Goal: Information Seeking & Learning: Learn about a topic

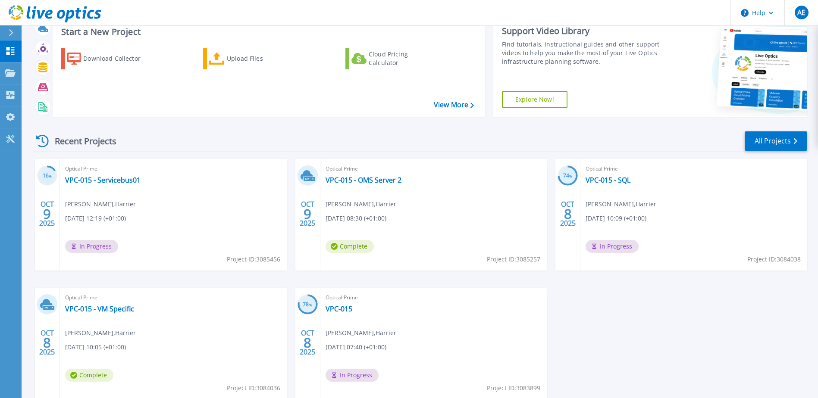
scroll to position [43, 0]
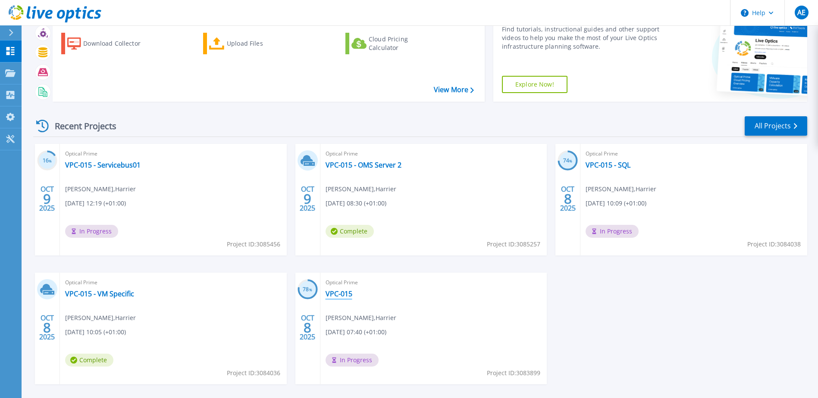
click at [346, 293] on link "VPC-015" at bounding box center [338, 294] width 27 height 9
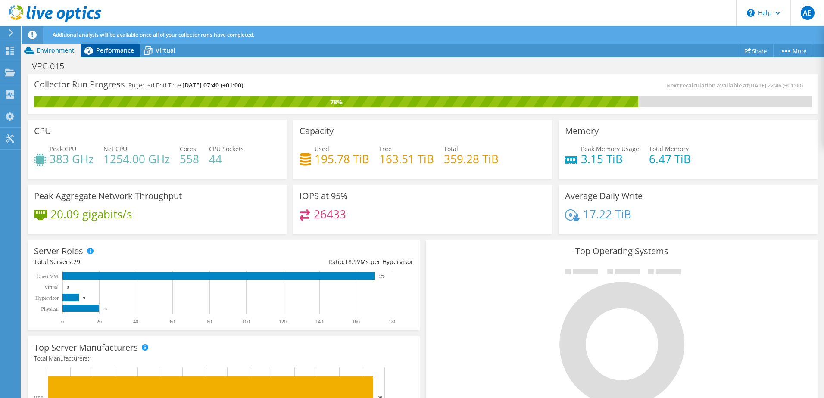
click at [112, 51] on span "Performance" at bounding box center [115, 50] width 38 height 8
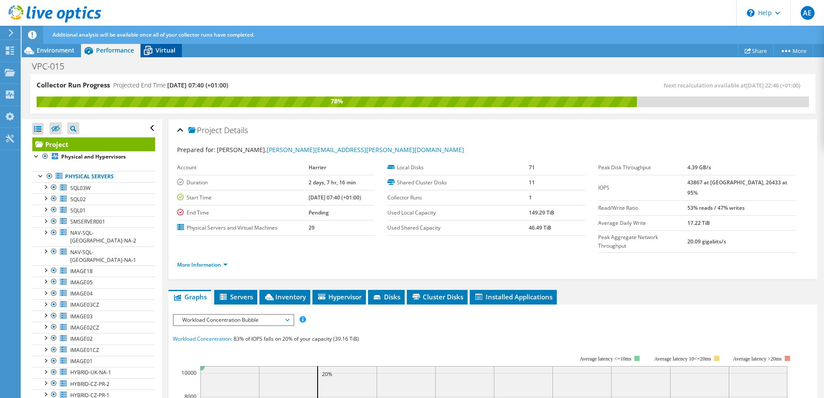
click at [161, 49] on span "Virtual" at bounding box center [166, 50] width 20 height 8
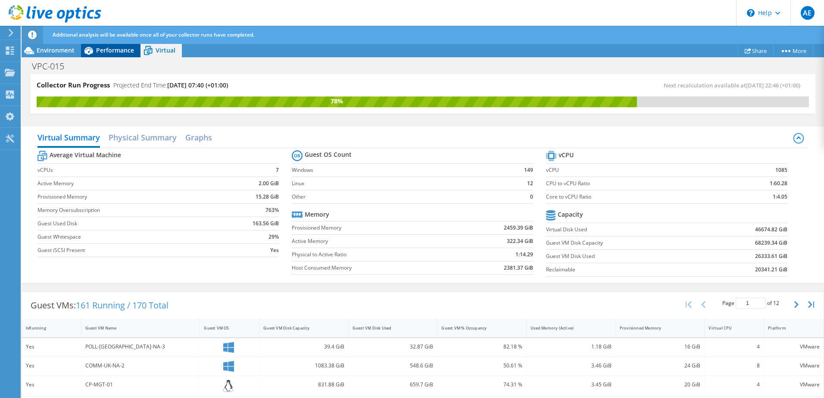
click at [103, 53] on span "Performance" at bounding box center [115, 50] width 38 height 8
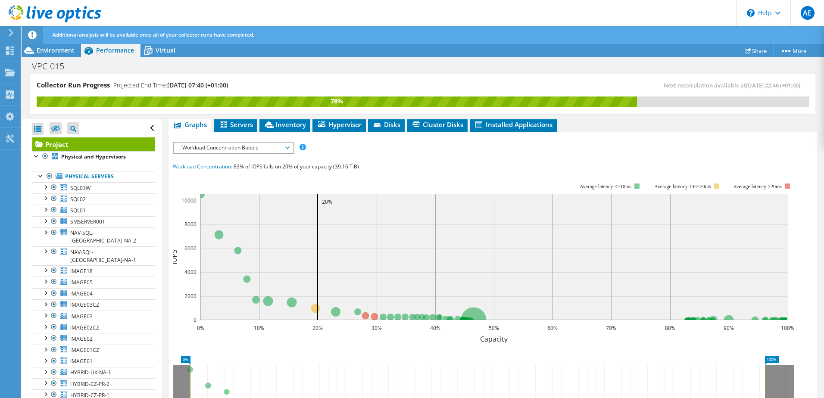
scroll to position [129, 0]
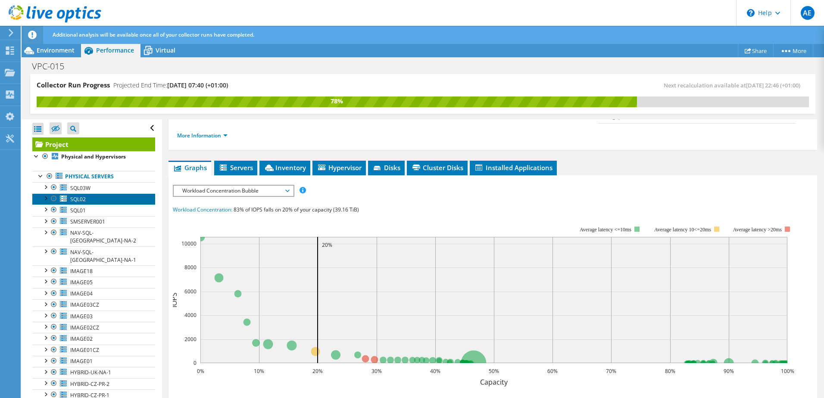
click at [81, 195] on link "SQL02" at bounding box center [93, 199] width 123 height 11
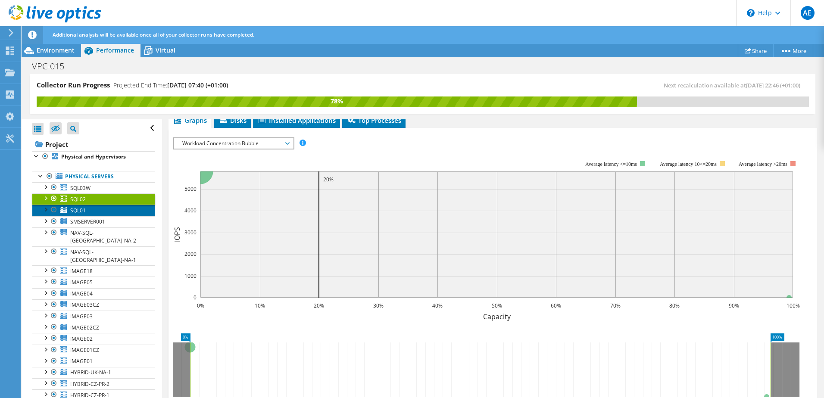
click at [84, 206] on link "SQL01" at bounding box center [93, 210] width 123 height 11
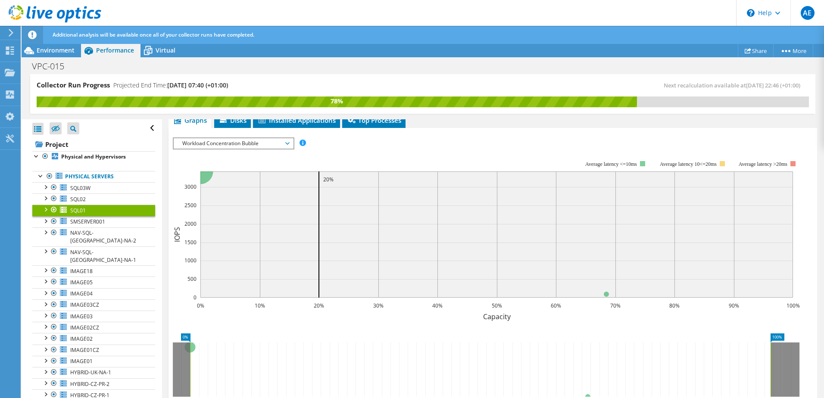
click at [47, 210] on div at bounding box center [45, 209] width 9 height 9
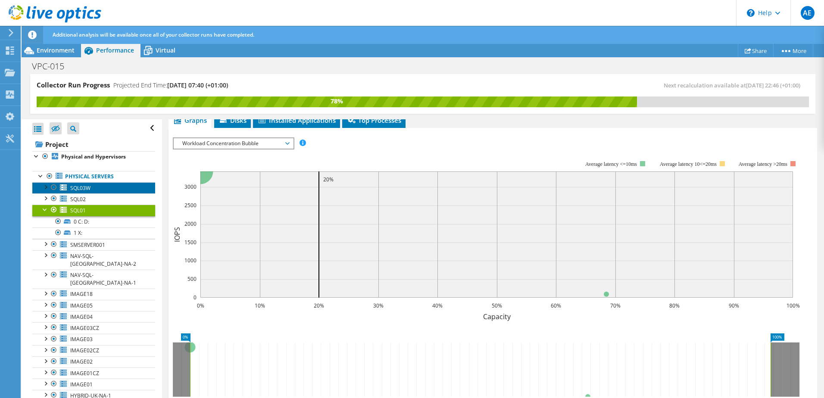
click at [47, 193] on link "SQL03W" at bounding box center [93, 187] width 123 height 11
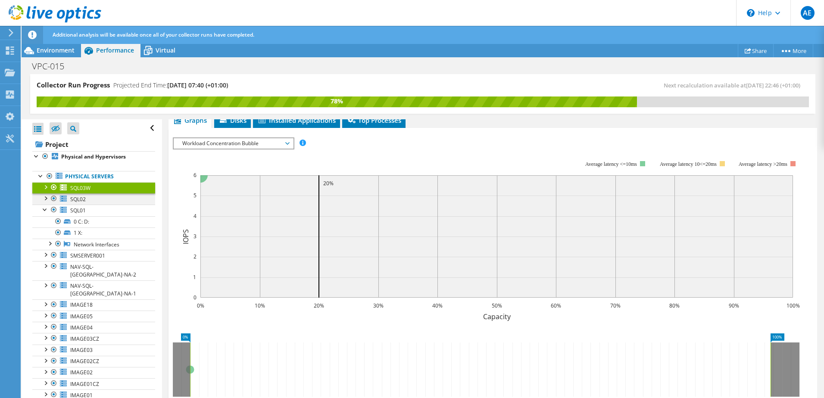
click at [47, 197] on div at bounding box center [45, 198] width 9 height 9
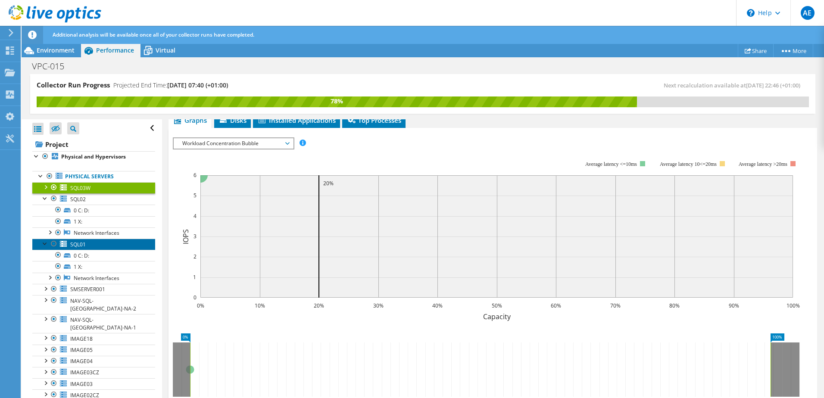
drag, startPoint x: 86, startPoint y: 245, endPoint x: 93, endPoint y: 244, distance: 6.6
click at [87, 246] on link "SQL01" at bounding box center [93, 244] width 123 height 11
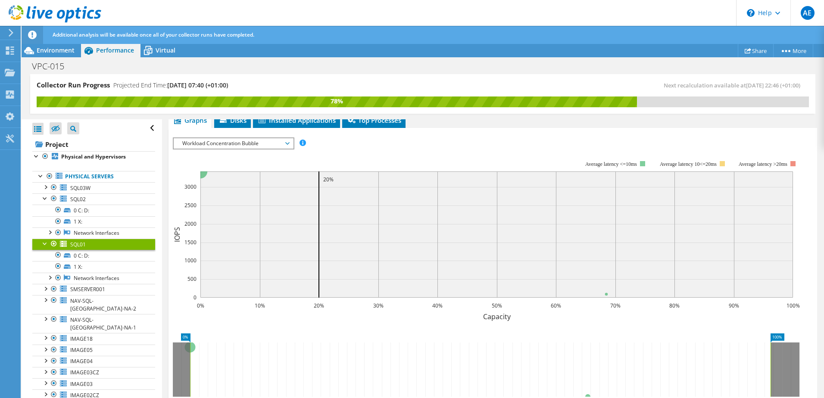
click at [262, 142] on span "Workload Concentration Bubble" at bounding box center [233, 143] width 111 height 10
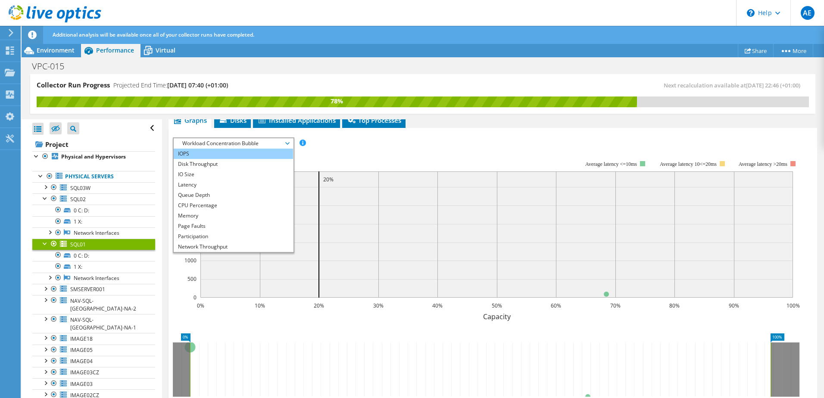
click at [227, 155] on li "IOPS" at bounding box center [233, 154] width 119 height 10
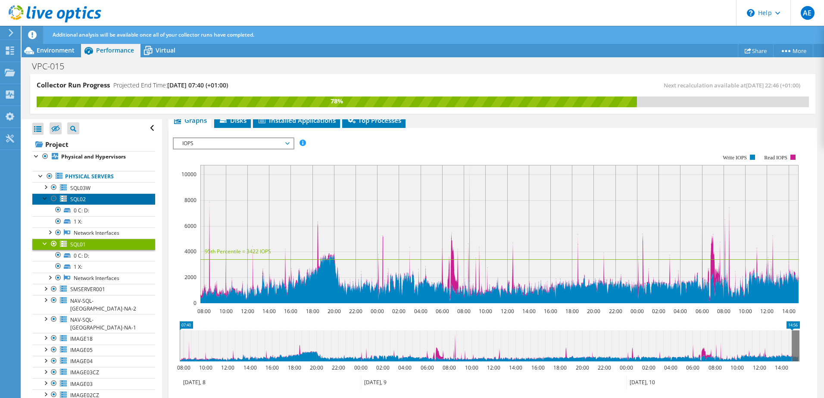
click at [88, 197] on link "SQL02" at bounding box center [93, 199] width 123 height 11
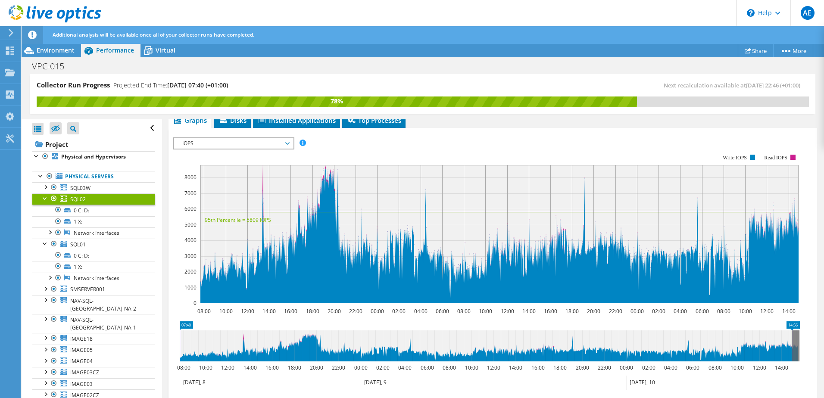
click at [269, 148] on span "IOPS" at bounding box center [233, 143] width 111 height 10
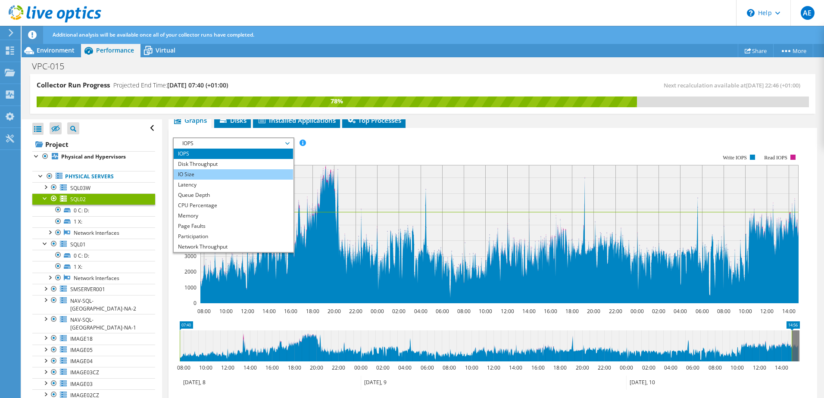
click at [236, 176] on li "IO Size" at bounding box center [233, 174] width 119 height 10
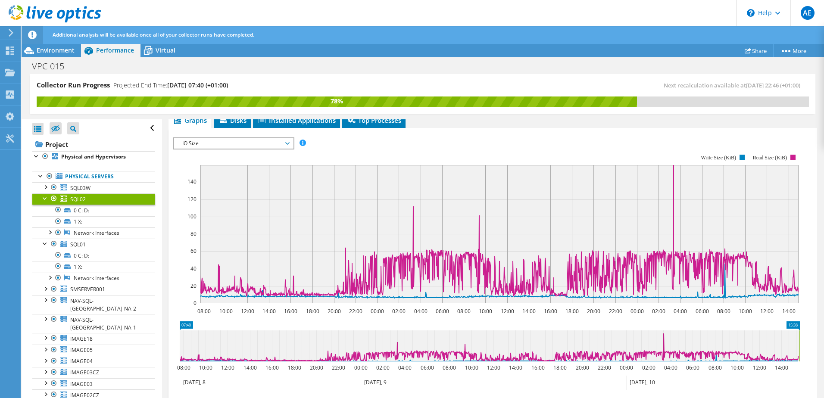
drag, startPoint x: 793, startPoint y: 342, endPoint x: 809, endPoint y: 343, distance: 16.4
click at [809, 343] on section "IOPS Disk Throughput IO Size Latency Queue Depth CPU Percentage Memory Page Fau…" at bounding box center [493, 302] width 649 height 348
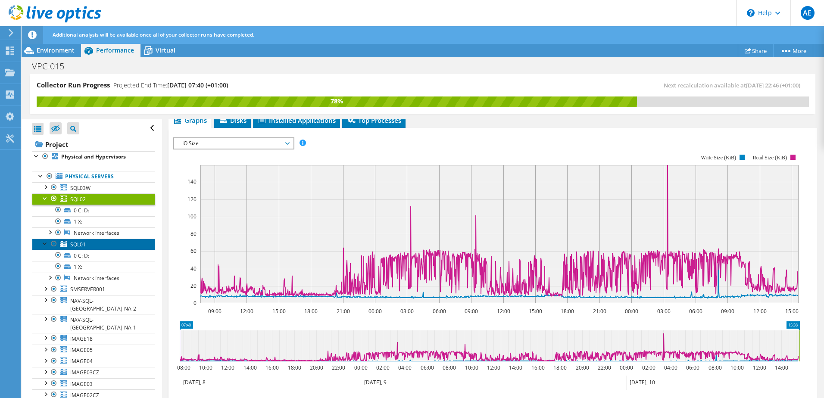
click at [80, 247] on span "SQL01" at bounding box center [78, 244] width 16 height 7
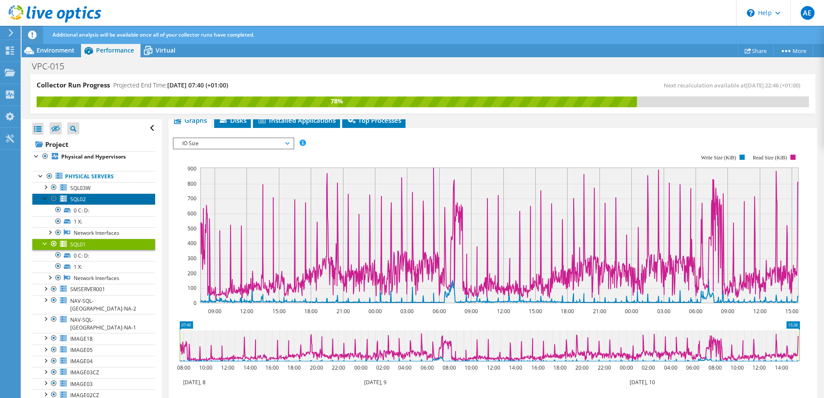
click at [85, 199] on span "SQL02" at bounding box center [78, 199] width 16 height 7
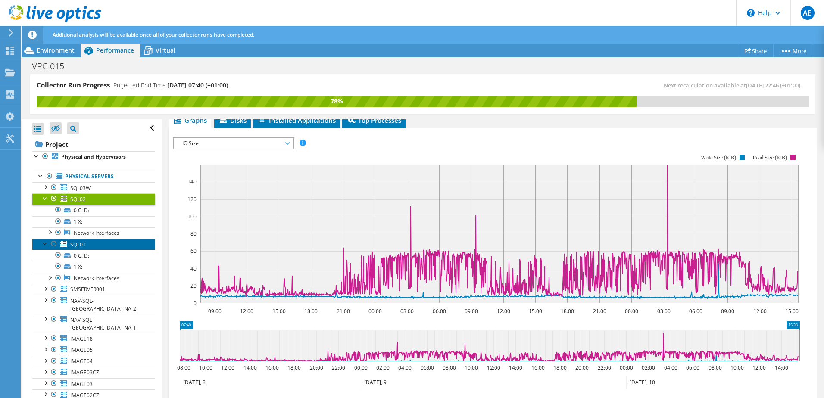
click at [81, 247] on span "SQL01" at bounding box center [78, 244] width 16 height 7
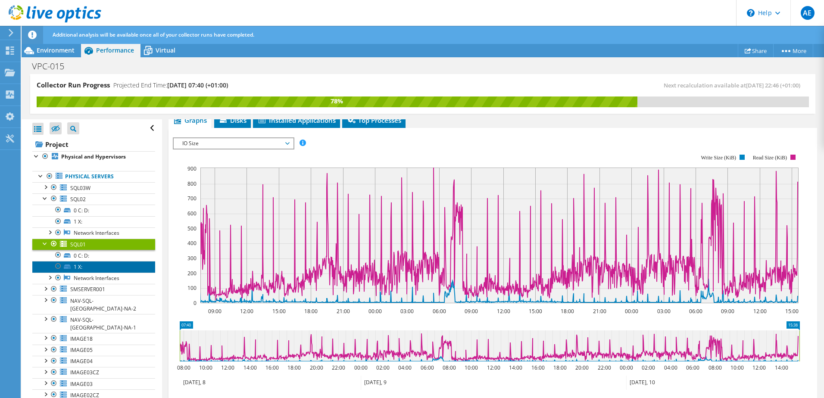
click at [87, 264] on link "1 X:" at bounding box center [93, 266] width 123 height 11
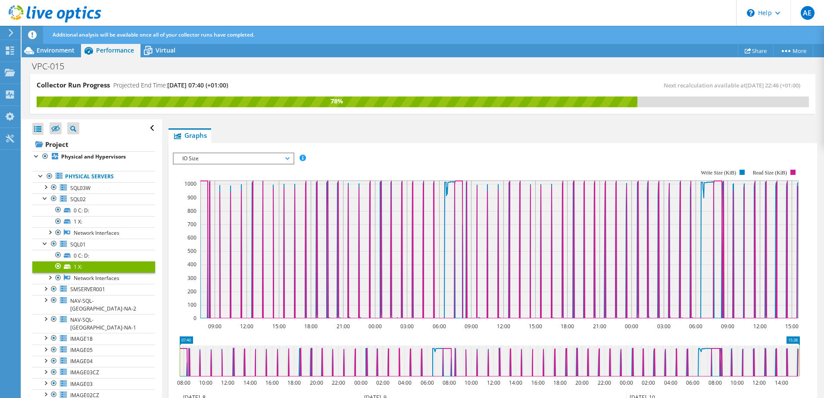
scroll to position [144, 0]
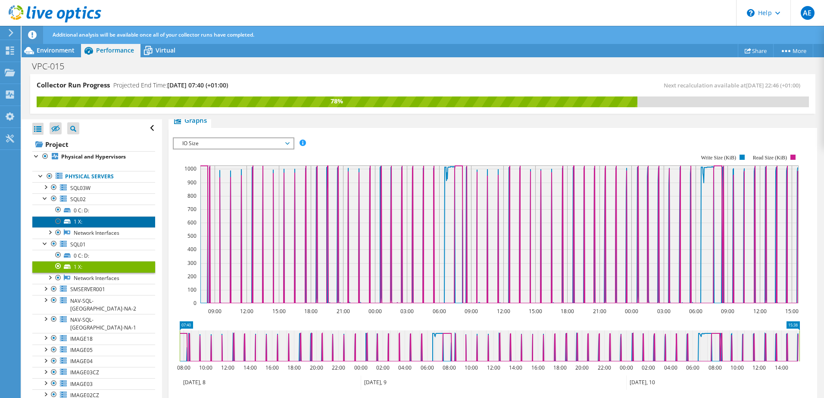
click at [92, 222] on link "1 X:" at bounding box center [93, 221] width 123 height 11
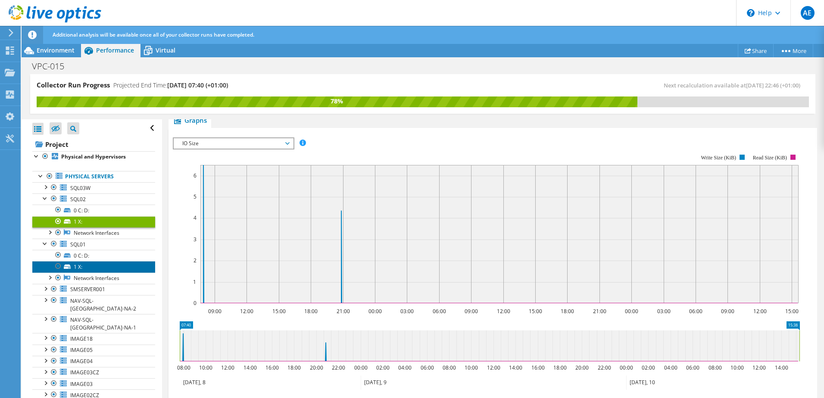
click at [85, 265] on link "1 X:" at bounding box center [93, 266] width 123 height 11
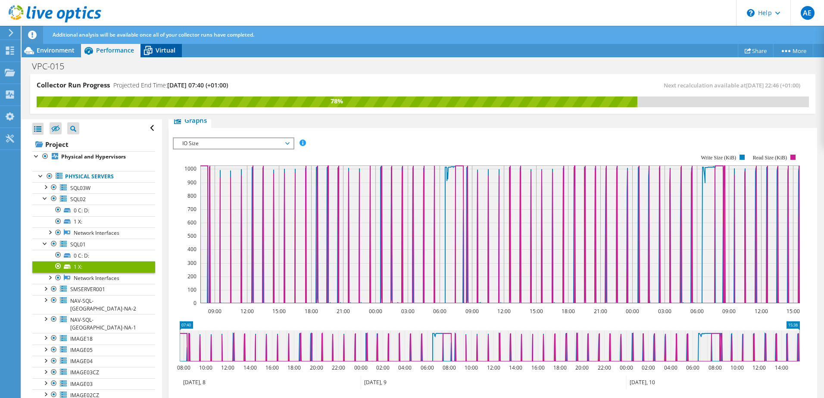
click at [156, 50] on span "Virtual" at bounding box center [166, 50] width 20 height 8
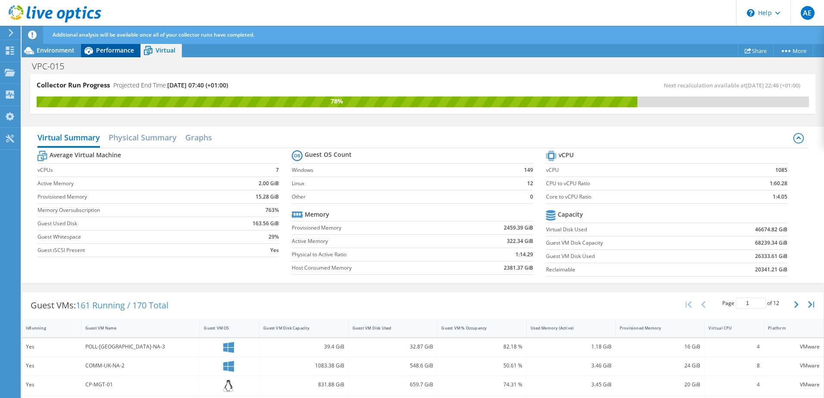
click at [108, 54] on div "Performance" at bounding box center [110, 51] width 59 height 14
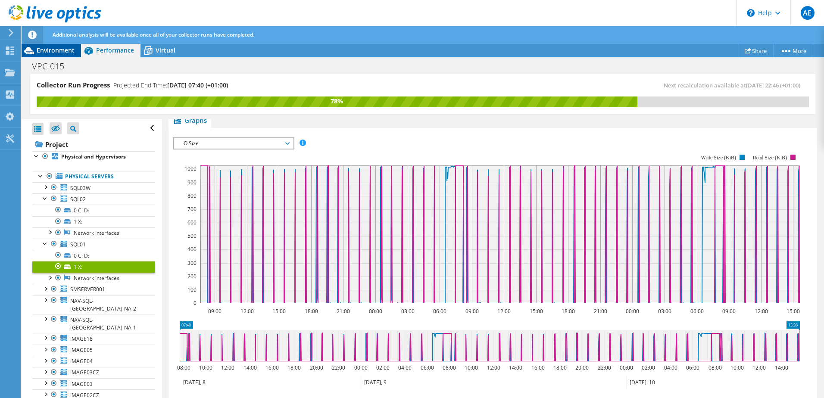
click at [56, 53] on span "Environment" at bounding box center [56, 50] width 38 height 8
